Goal: Information Seeking & Learning: Learn about a topic

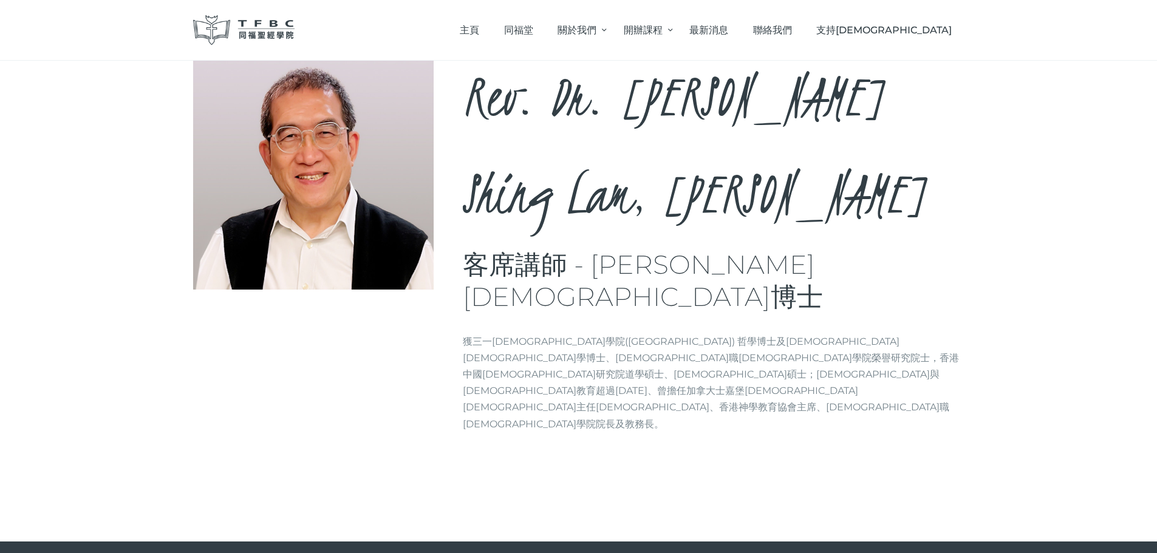
scroll to position [76, 0]
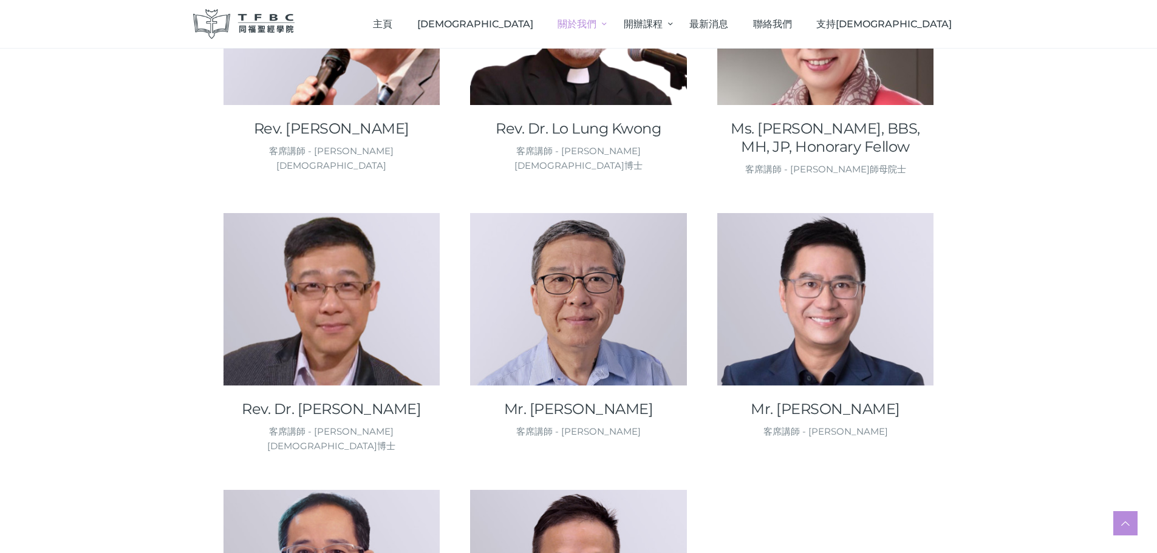
scroll to position [1472, 0]
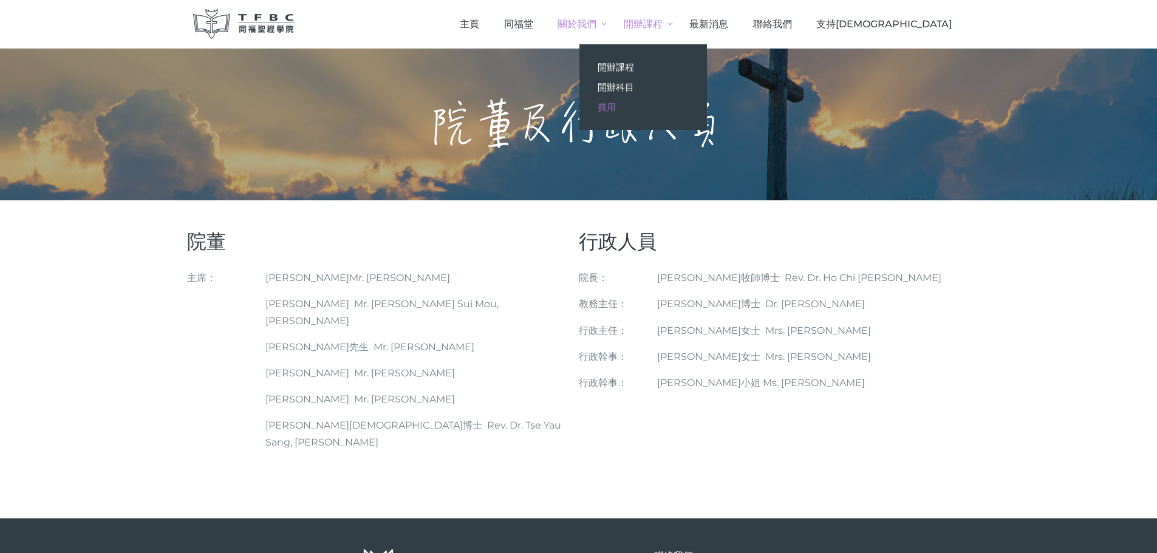
click at [616, 103] on span "費用" at bounding box center [606, 107] width 18 height 12
